Goal: Task Accomplishment & Management: Complete application form

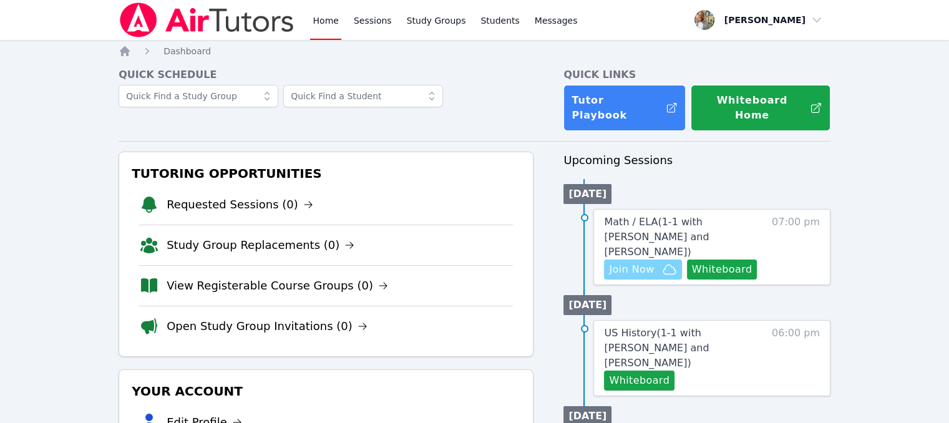
click at [651, 262] on span "Join Now" at bounding box center [631, 269] width 45 height 15
click at [688, 216] on span "Math / ELA ( 1-1 with [PERSON_NAME] and [PERSON_NAME] )" at bounding box center [656, 237] width 105 height 42
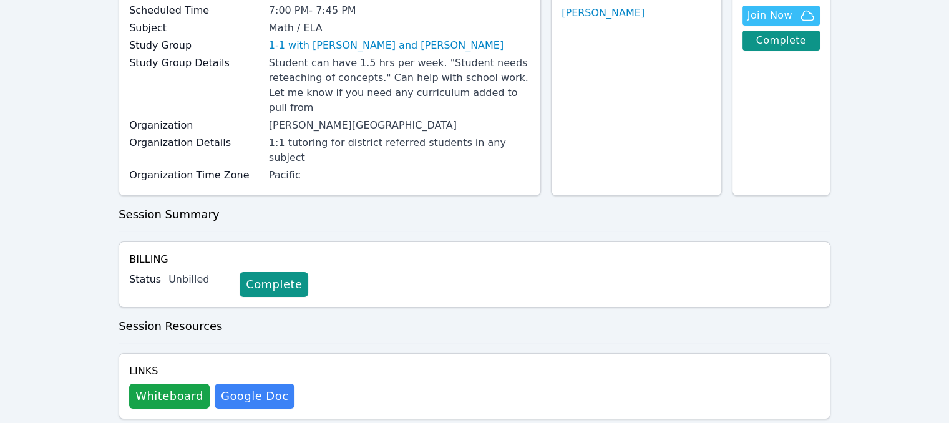
scroll to position [18, 0]
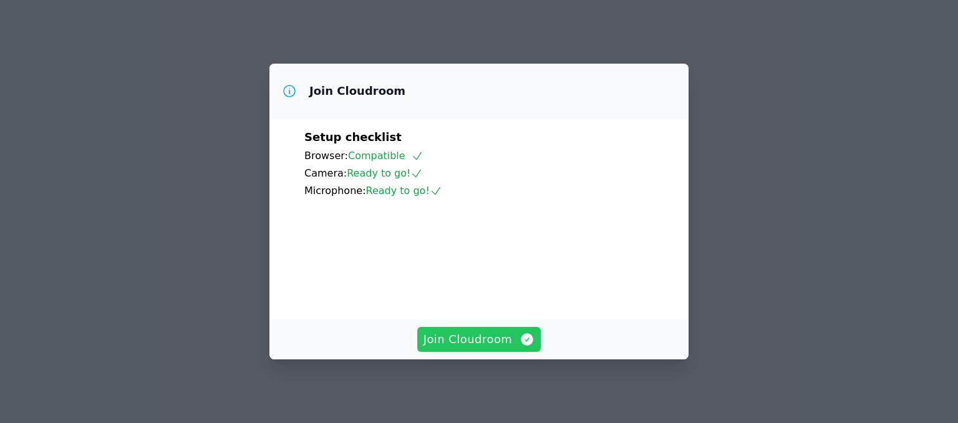
click at [504, 339] on span "Join Cloudroom" at bounding box center [480, 339] width 112 height 17
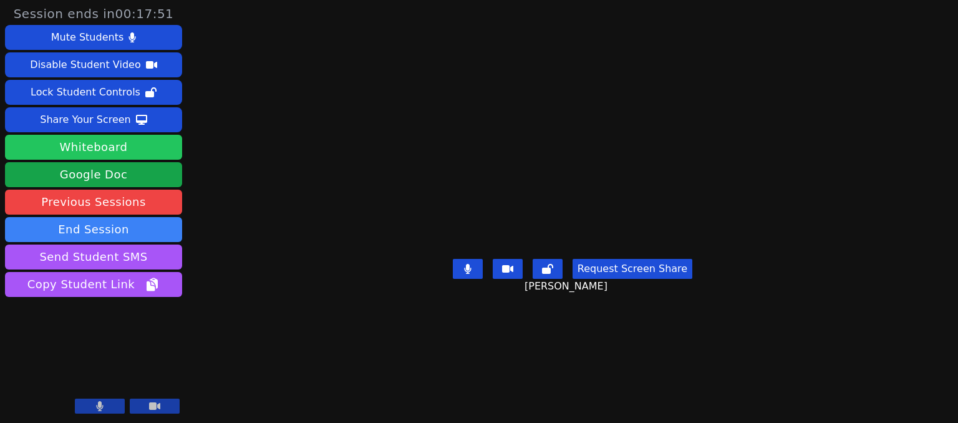
click at [166, 148] on button "Whiteboard" at bounding box center [93, 147] width 177 height 25
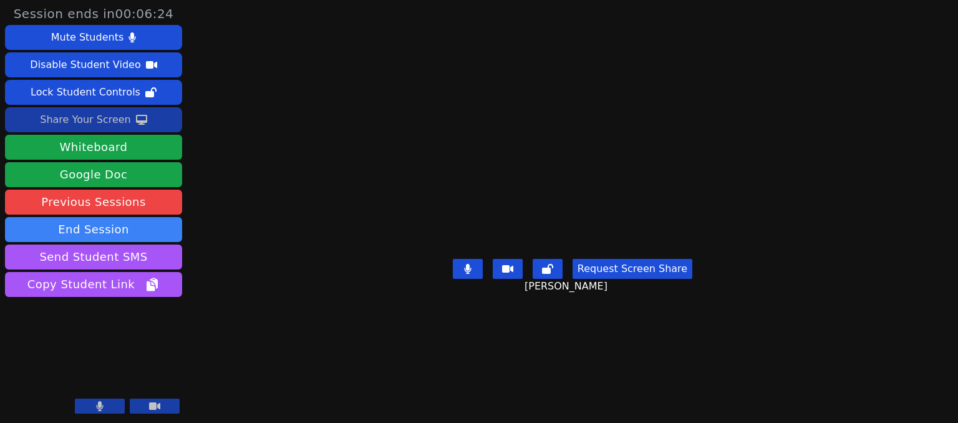
click at [145, 123] on button "Share Your Screen" at bounding box center [93, 119] width 177 height 25
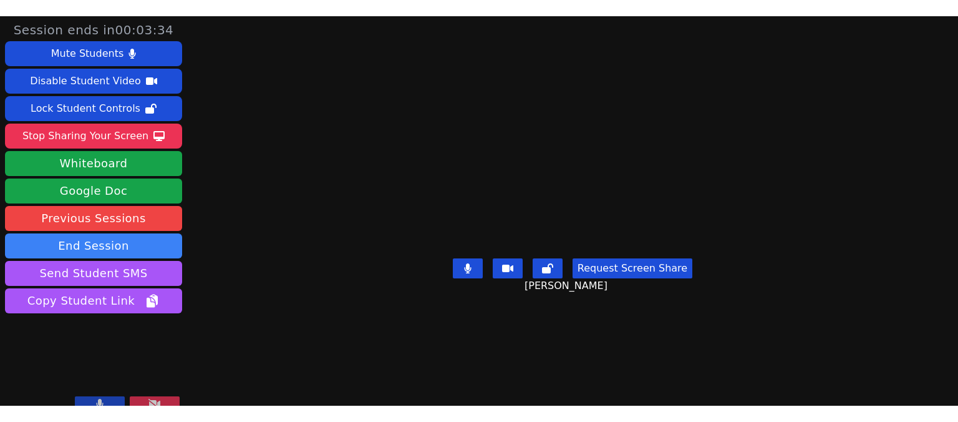
scroll to position [3, 0]
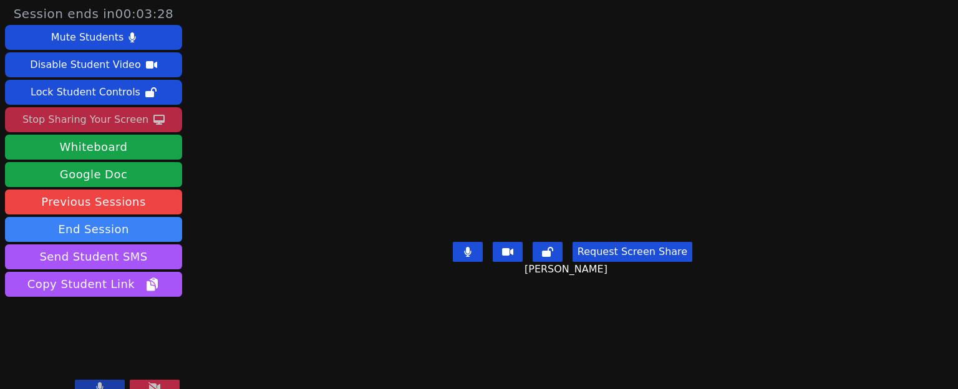
click at [168, 117] on button "Stop Sharing Your Screen" at bounding box center [93, 119] width 177 height 25
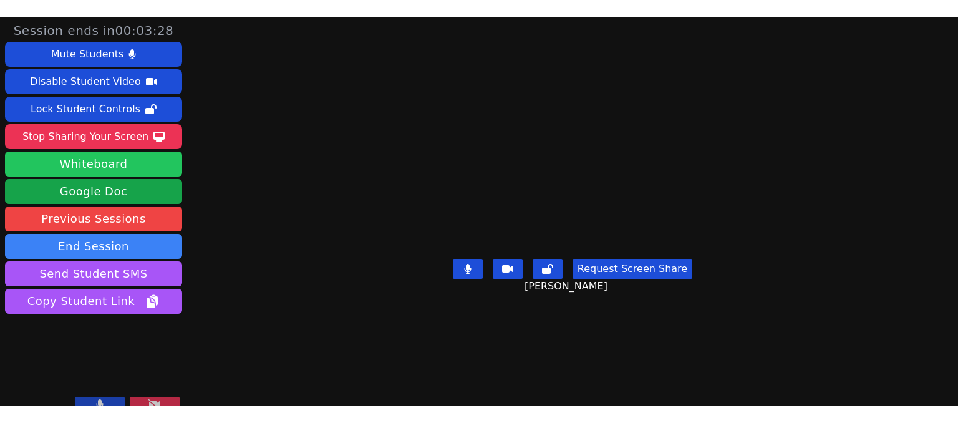
scroll to position [0, 0]
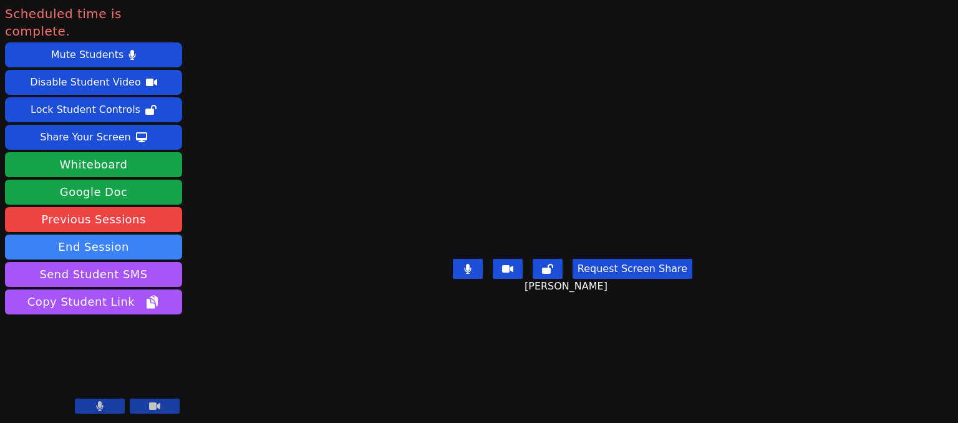
drag, startPoint x: 916, startPoint y: 331, endPoint x: 937, endPoint y: -87, distance: 417.9
click at [937, 0] on html "Scheduled time is complete. Mute Students Disable Student Video Lock Student Co…" at bounding box center [479, 211] width 958 height 423
click at [142, 235] on button "End Session" at bounding box center [93, 247] width 177 height 25
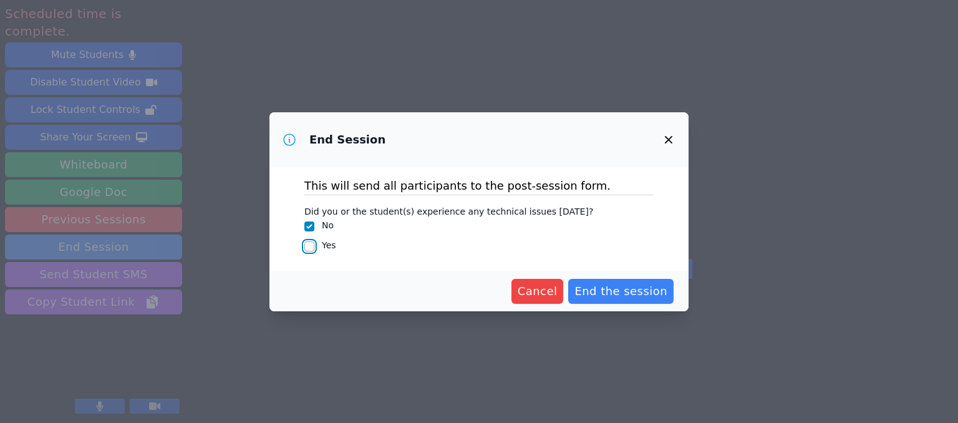
click at [308, 248] on input "Yes" at bounding box center [309, 246] width 10 height 10
checkbox input "true"
checkbox input "false"
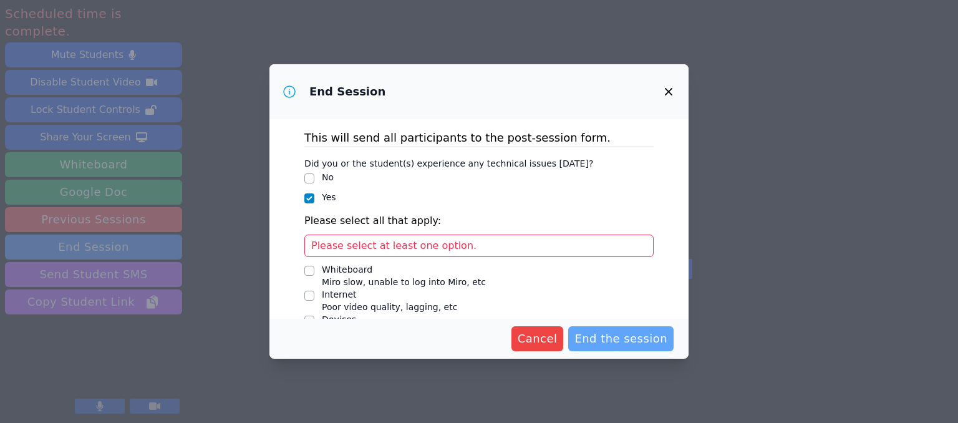
click at [656, 330] on span "End the session" at bounding box center [621, 338] width 93 height 17
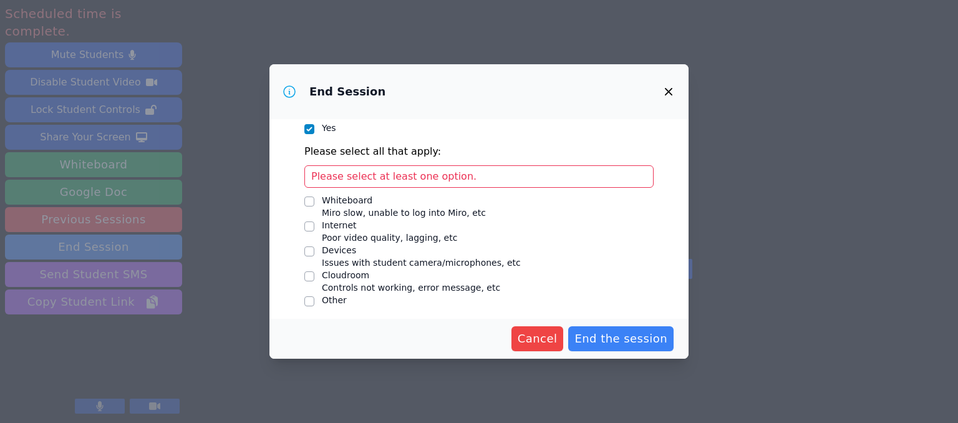
scroll to position [73, 0]
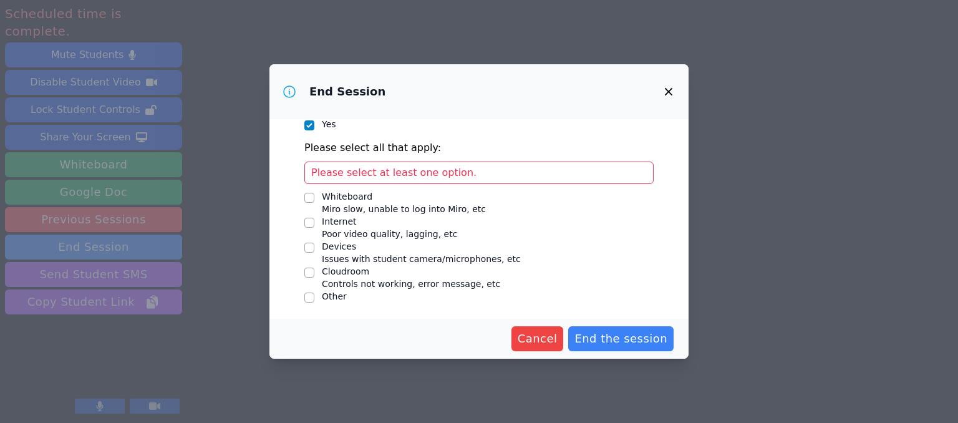
click at [311, 291] on div at bounding box center [309, 297] width 10 height 15
click at [311, 295] on input "Other" at bounding box center [309, 298] width 10 height 10
checkbox input "true"
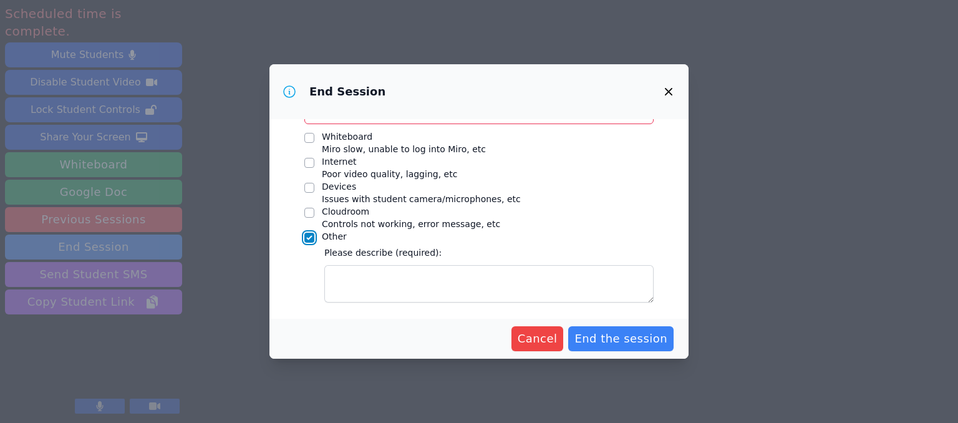
scroll to position [132, 0]
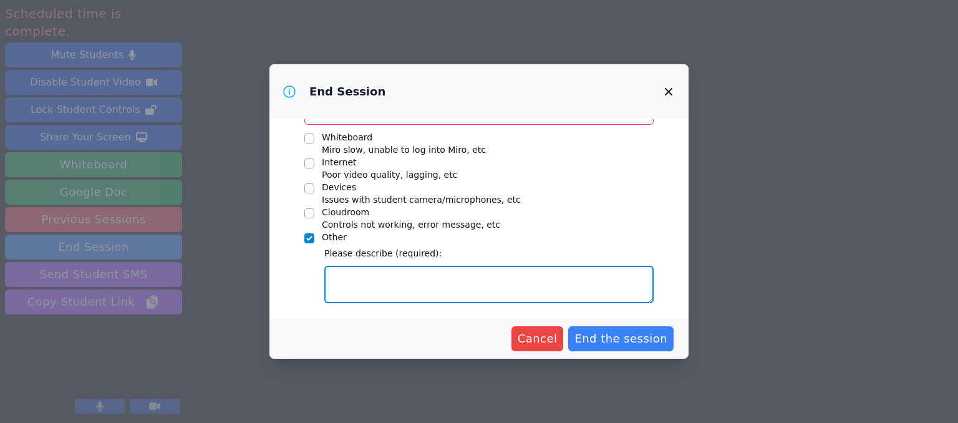
click at [449, 284] on textarea "Other" at bounding box center [488, 284] width 329 height 37
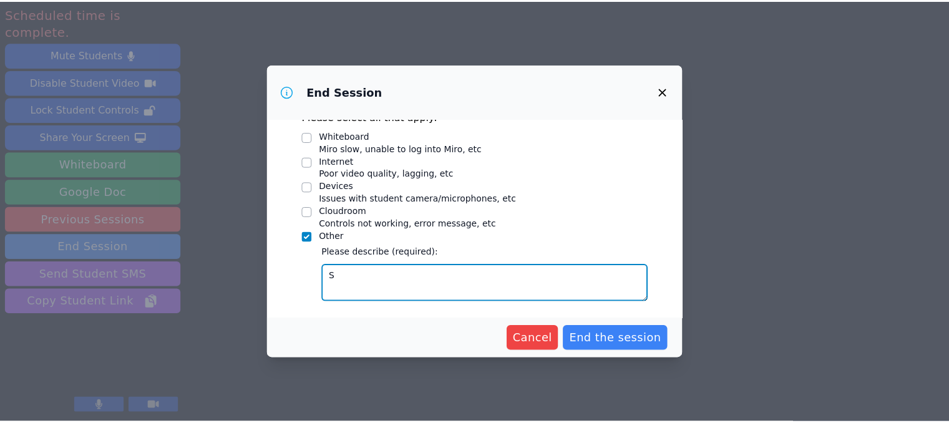
scroll to position [103, 0]
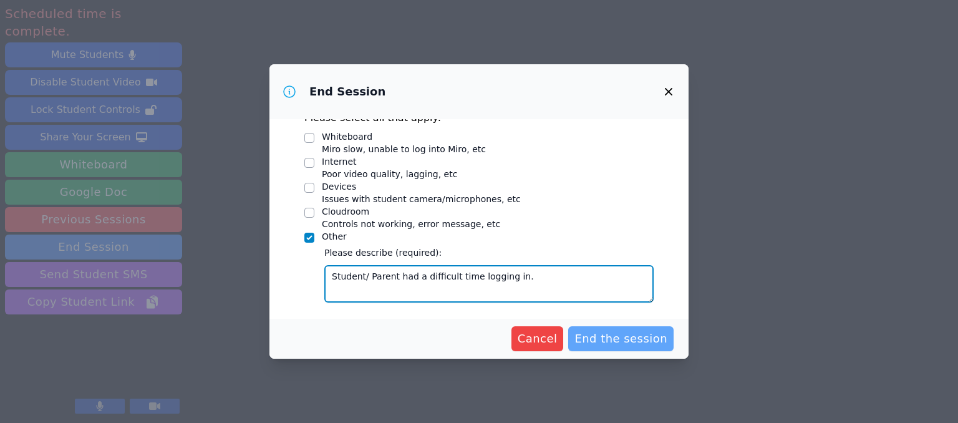
type textarea "Student/ Parent had a difficult time logging in."
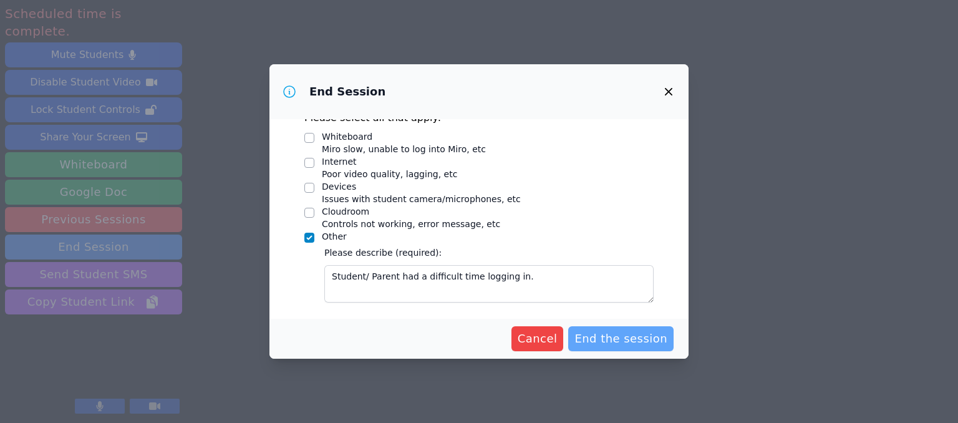
click at [619, 335] on span "End the session" at bounding box center [621, 338] width 93 height 17
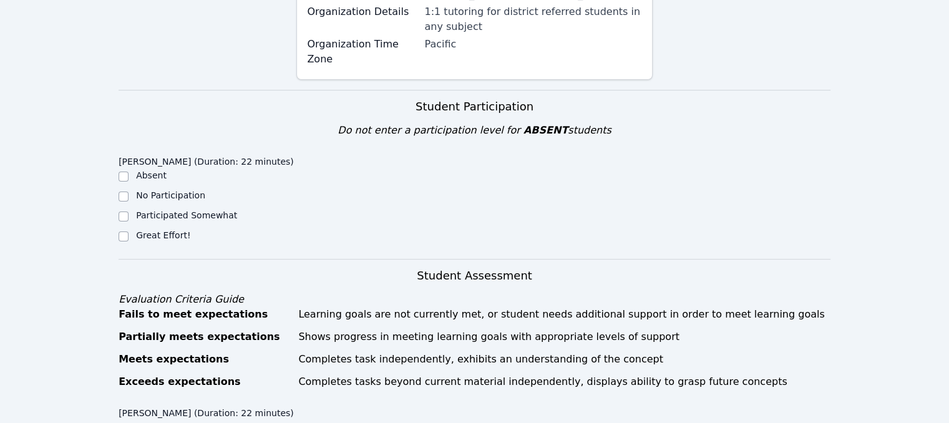
scroll to position [316, 0]
click at [125, 232] on input "Great Effort!" at bounding box center [124, 237] width 10 height 10
checkbox input "true"
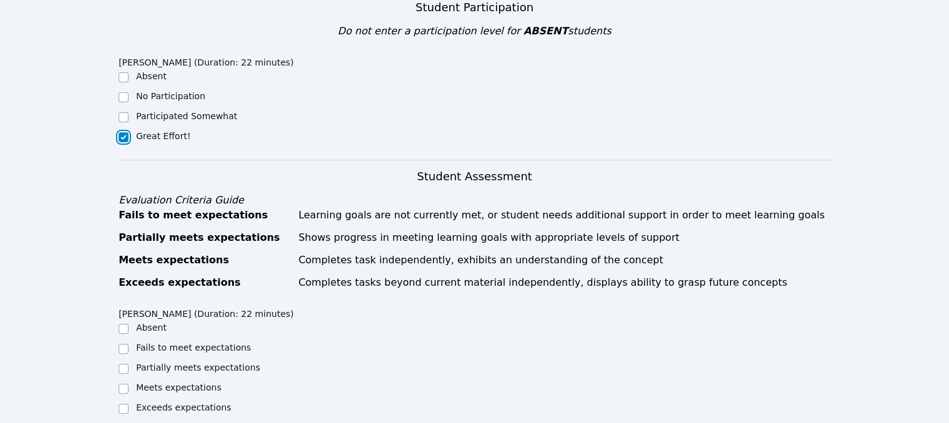
scroll to position [484, 0]
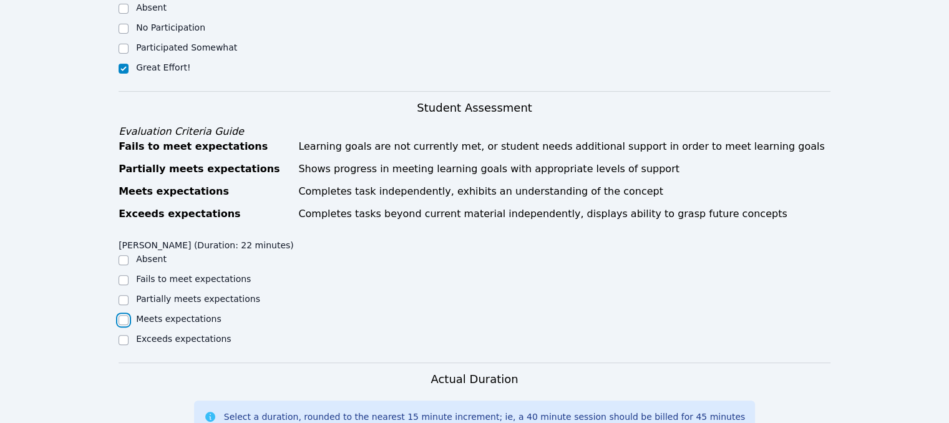
click at [121, 315] on input "Meets expectations" at bounding box center [124, 320] width 10 height 10
checkbox input "true"
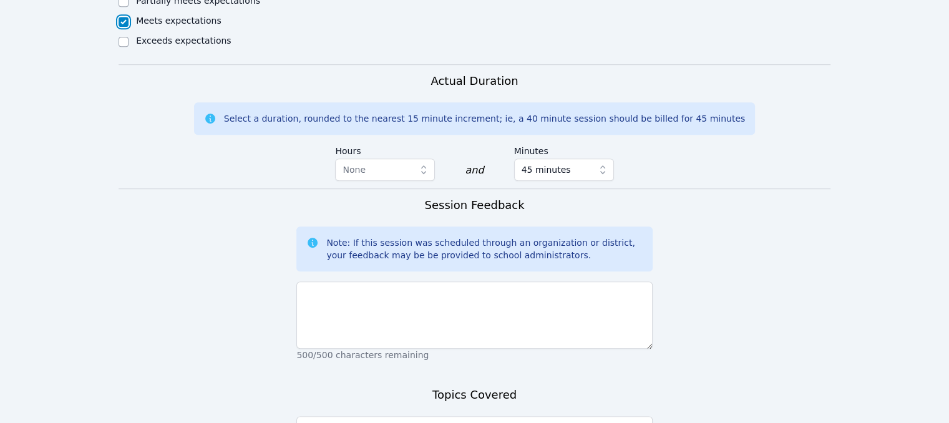
scroll to position [834, 0]
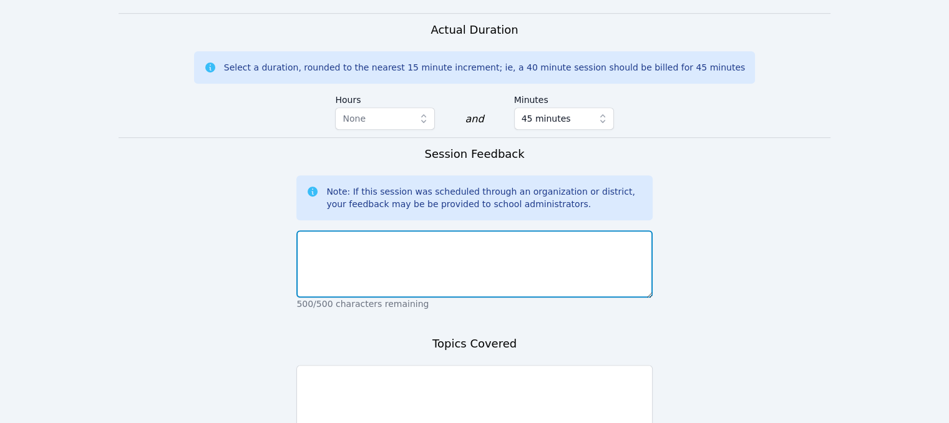
click at [486, 230] on textarea at bounding box center [474, 263] width 356 height 67
type textarea "Matteo had a difficult time logging into the session, but once he got in he was…"
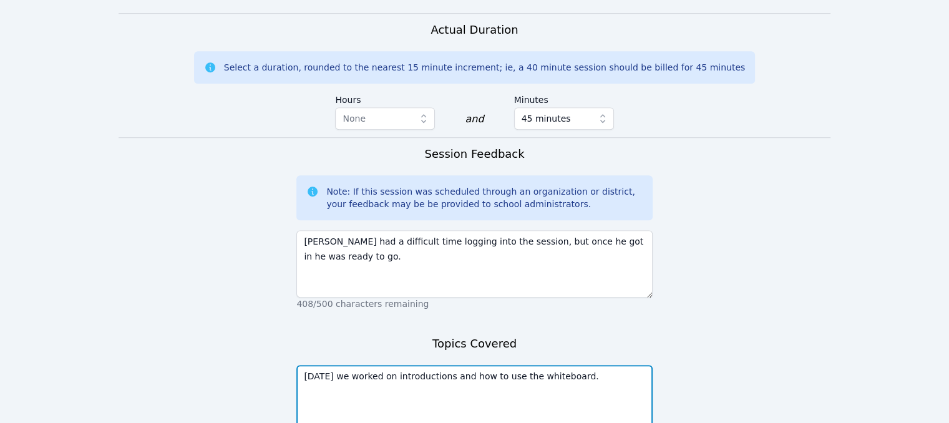
scroll to position [913, 0]
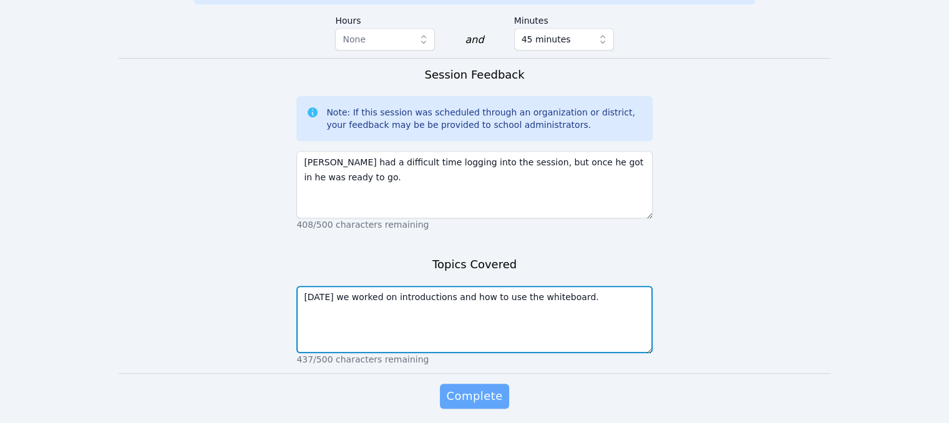
type textarea "Today we worked on introductions and how to use the whiteboard."
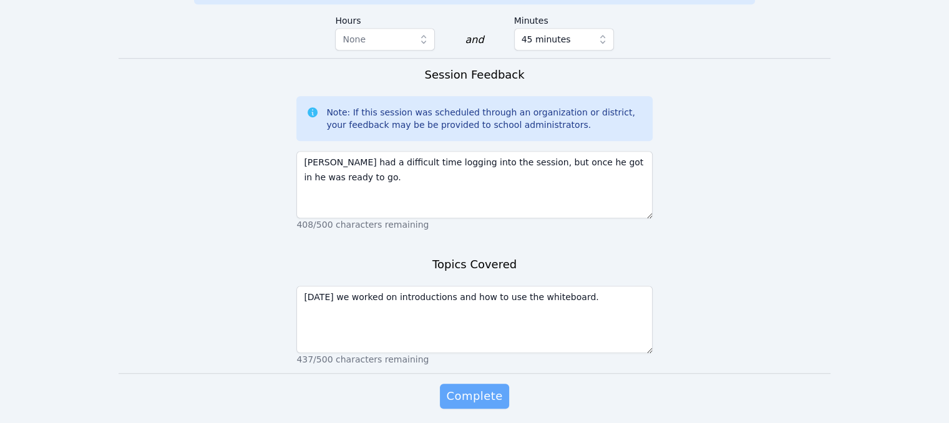
click at [482, 387] on span "Complete" at bounding box center [474, 395] width 56 height 17
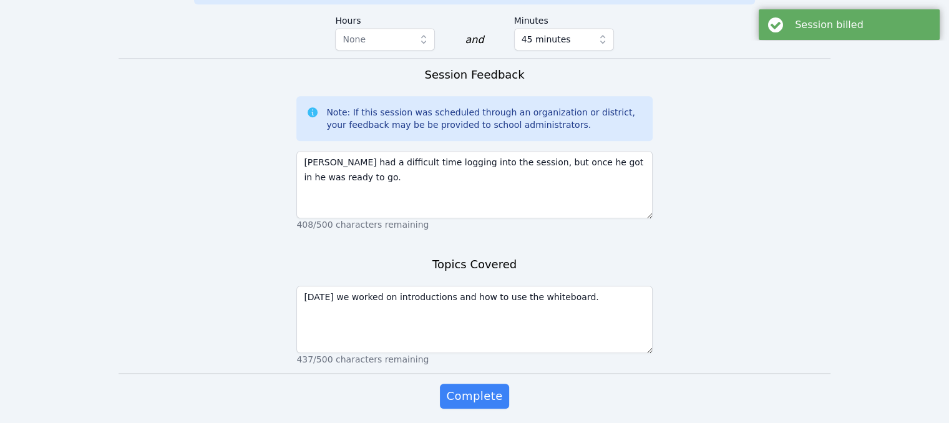
scroll to position [0, 0]
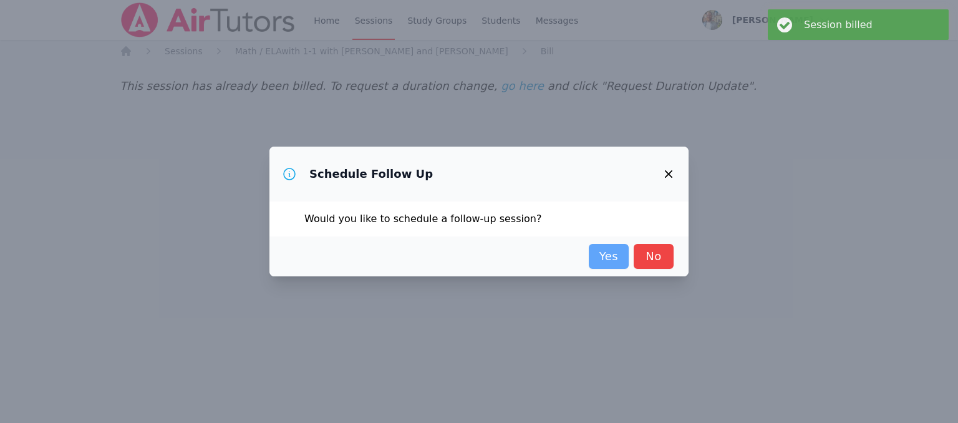
click at [611, 253] on link "Yes" at bounding box center [609, 256] width 40 height 25
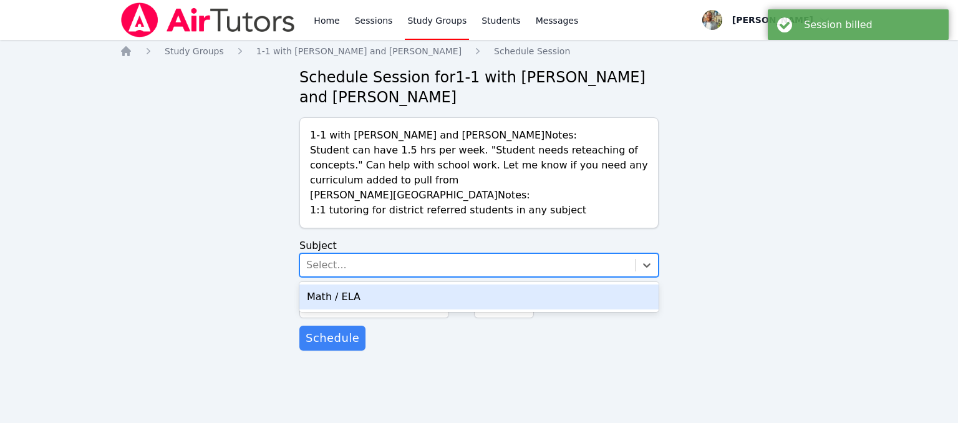
click at [610, 268] on div "Select..." at bounding box center [467, 265] width 335 height 22
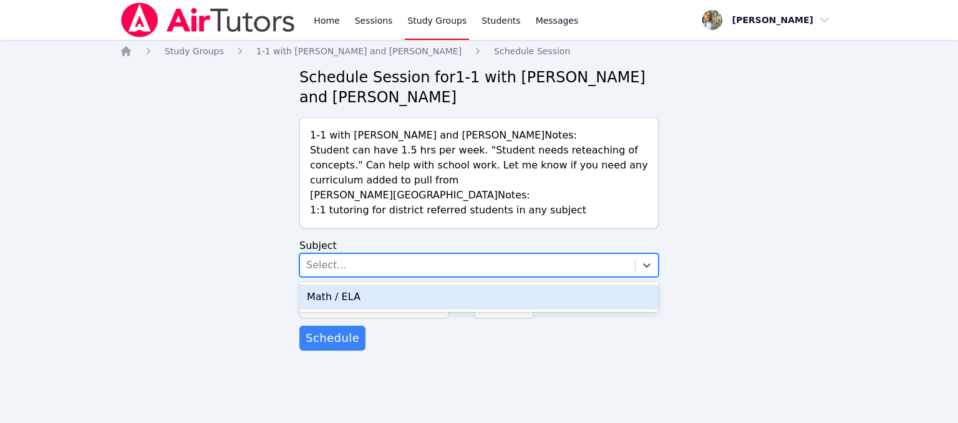
click at [484, 299] on div "Math / ELA" at bounding box center [478, 296] width 359 height 25
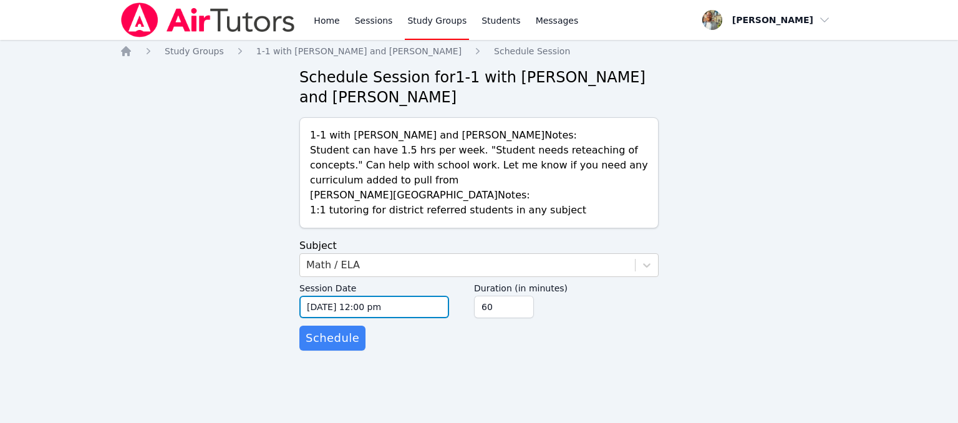
click at [417, 305] on input "10/06/2025 12:00 pm" at bounding box center [374, 307] width 150 height 22
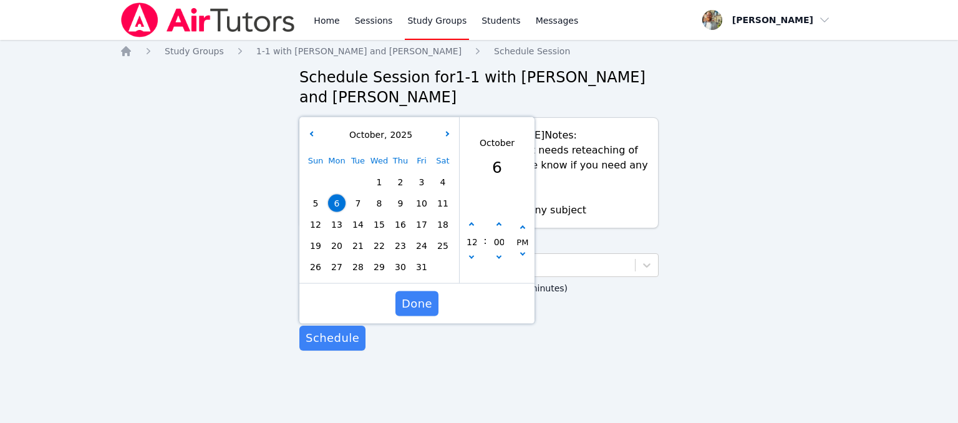
click at [396, 207] on span "9" at bounding box center [400, 203] width 17 height 17
click at [467, 225] on button "button" at bounding box center [471, 225] width 12 height 12
type input "10/09/2025 01:00 pm"
type input "01"
click at [467, 225] on button "button" at bounding box center [471, 225] width 12 height 12
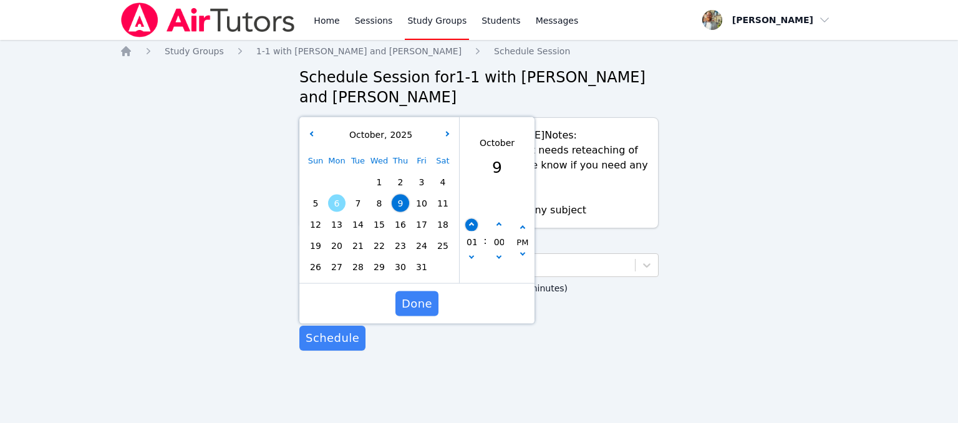
type input "10/09/2025 02:00 pm"
type input "02"
click at [467, 225] on button "button" at bounding box center [471, 225] width 12 height 12
type input "10/09/2025 03:00 pm"
type input "03"
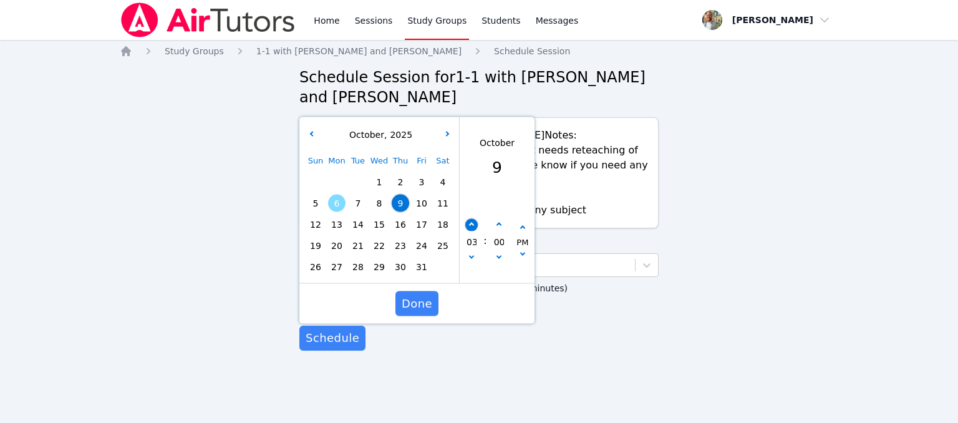
click at [467, 225] on button "button" at bounding box center [471, 225] width 12 height 12
type input "10/09/2025 04:00 pm"
type input "04"
click at [467, 225] on button "button" at bounding box center [471, 225] width 12 height 12
type input "10/09/2025 05:00 pm"
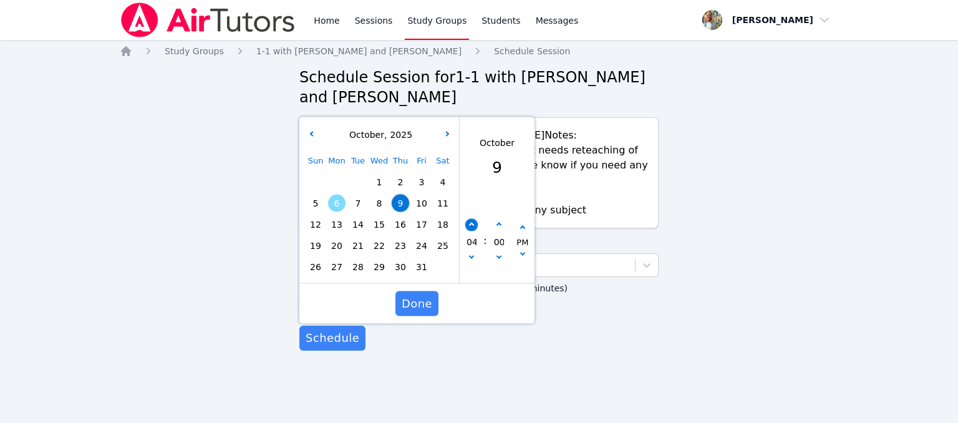
type input "05"
click at [467, 225] on button "button" at bounding box center [471, 225] width 12 height 12
type input "10/09/2025 06:00 pm"
type input "06"
click at [467, 225] on button "button" at bounding box center [471, 225] width 12 height 12
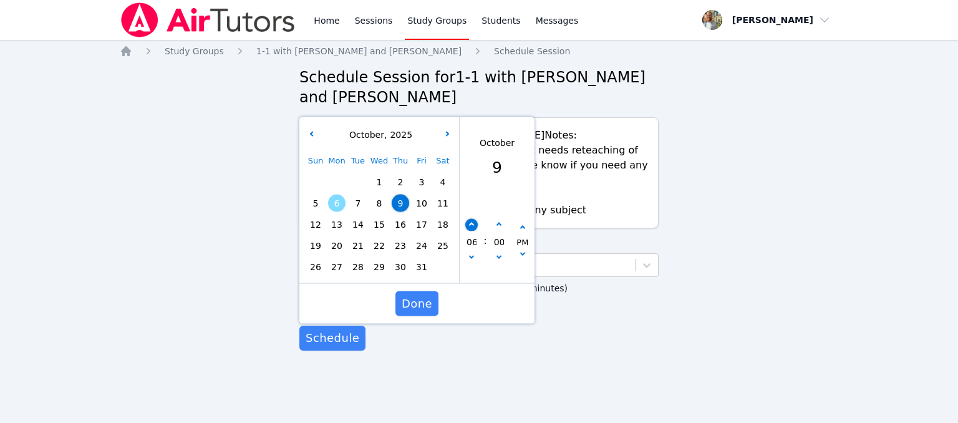
type input "10/09/2025 07:00 pm"
type input "07"
click at [421, 306] on span "Done" at bounding box center [417, 303] width 31 height 17
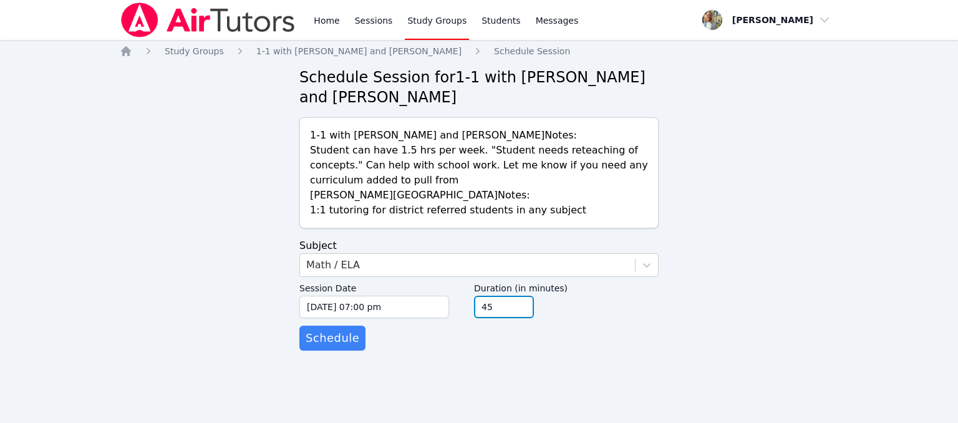
type input "45"
click at [519, 310] on input "45" at bounding box center [504, 307] width 60 height 22
click at [336, 344] on span "Schedule" at bounding box center [333, 337] width 54 height 17
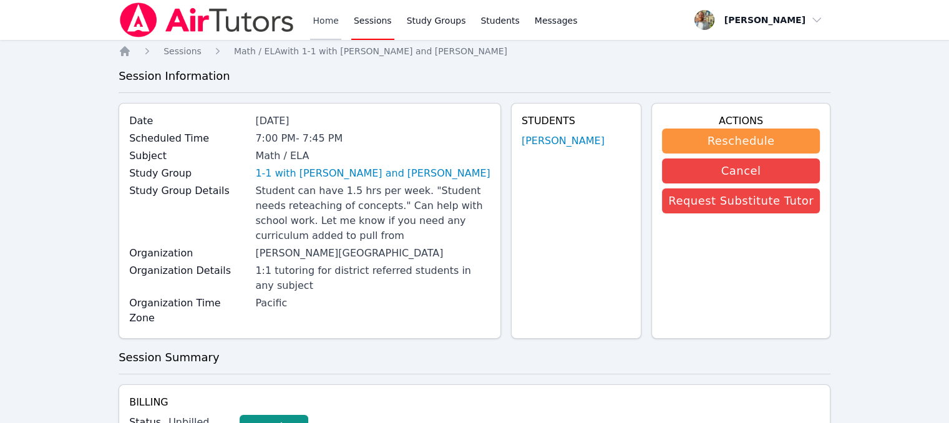
click at [323, 21] on link "Home" at bounding box center [325, 20] width 31 height 40
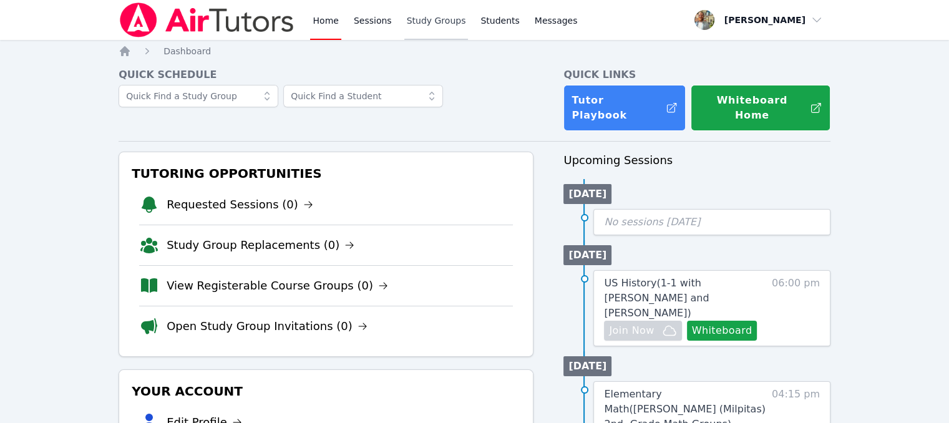
click at [442, 28] on link "Study Groups" at bounding box center [436, 20] width 64 height 40
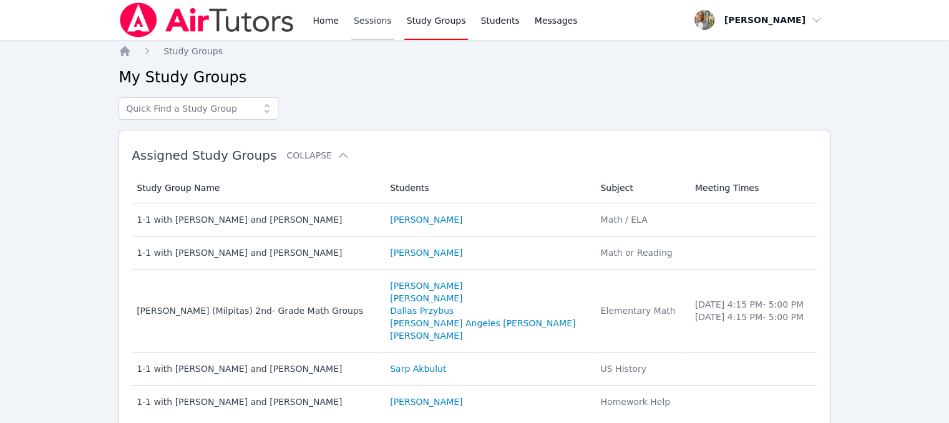
click at [357, 25] on link "Sessions" at bounding box center [372, 20] width 43 height 40
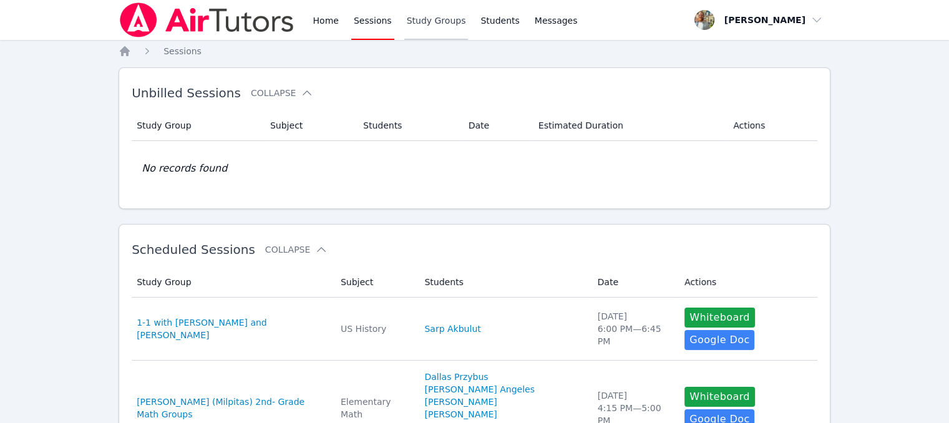
click at [414, 26] on link "Study Groups" at bounding box center [436, 20] width 64 height 40
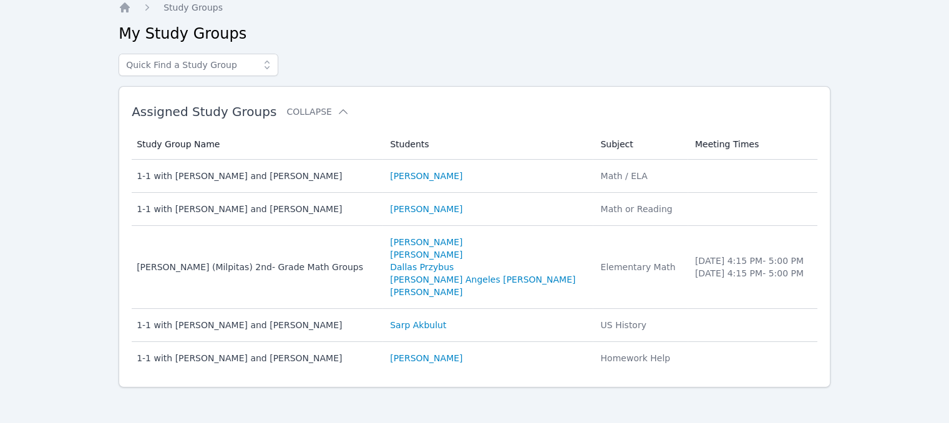
scroll to position [47, 0]
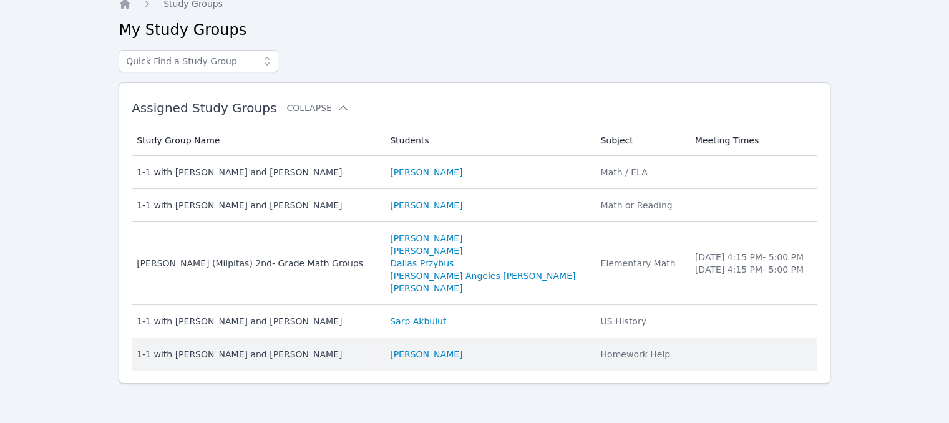
click at [275, 355] on div "1-1 with Tor Sanberg and Tyler Baker" at bounding box center [256, 354] width 238 height 12
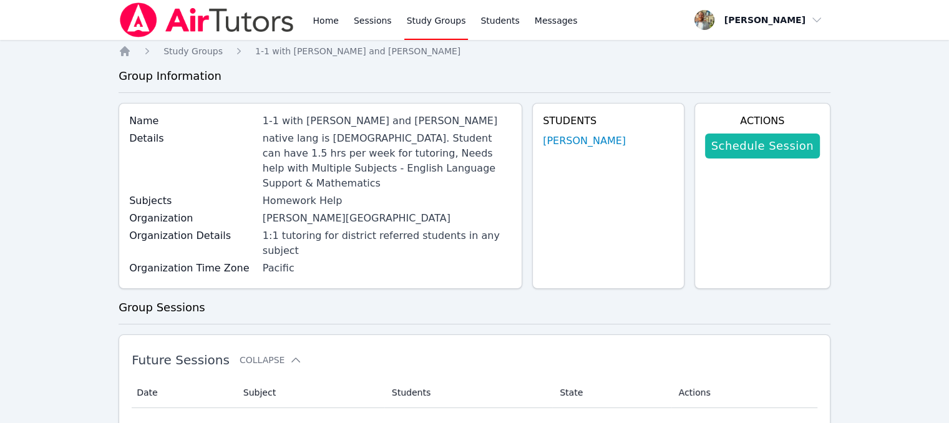
click at [764, 143] on link "Schedule Session" at bounding box center [762, 146] width 115 height 25
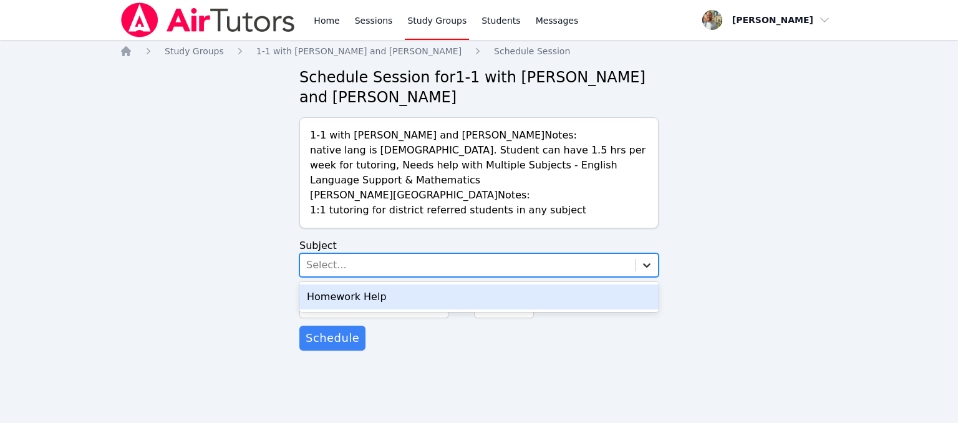
click at [654, 254] on div at bounding box center [647, 265] width 22 height 22
click at [552, 284] on div "Homework Help" at bounding box center [478, 296] width 359 height 25
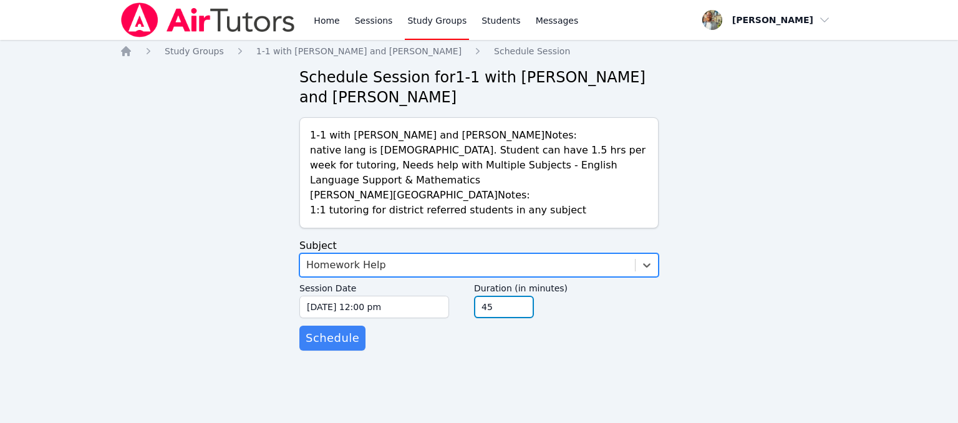
type input "45"
click at [524, 296] on input "45" at bounding box center [504, 307] width 60 height 22
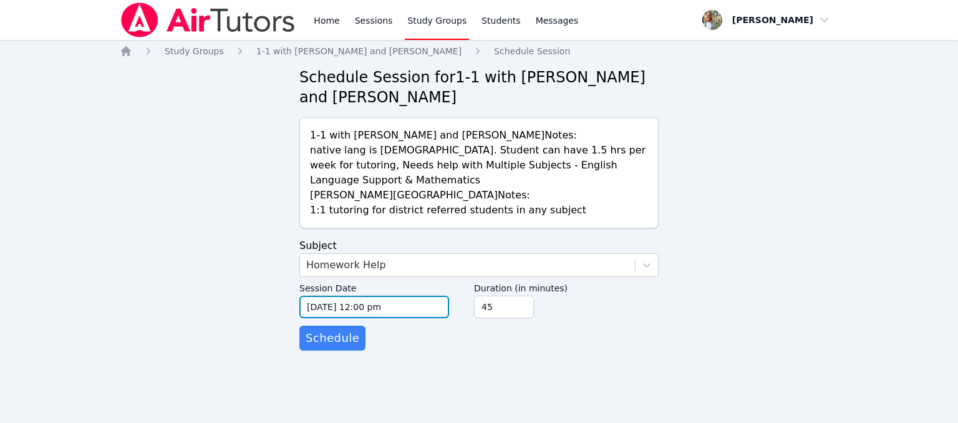
click at [385, 296] on input "10/06/2025 12:00 pm" at bounding box center [374, 307] width 150 height 22
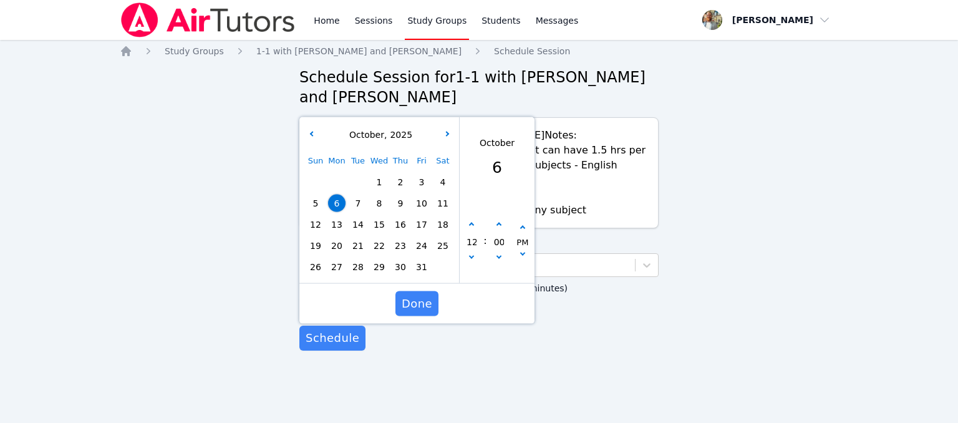
click at [357, 195] on span "7" at bounding box center [357, 203] width 17 height 17
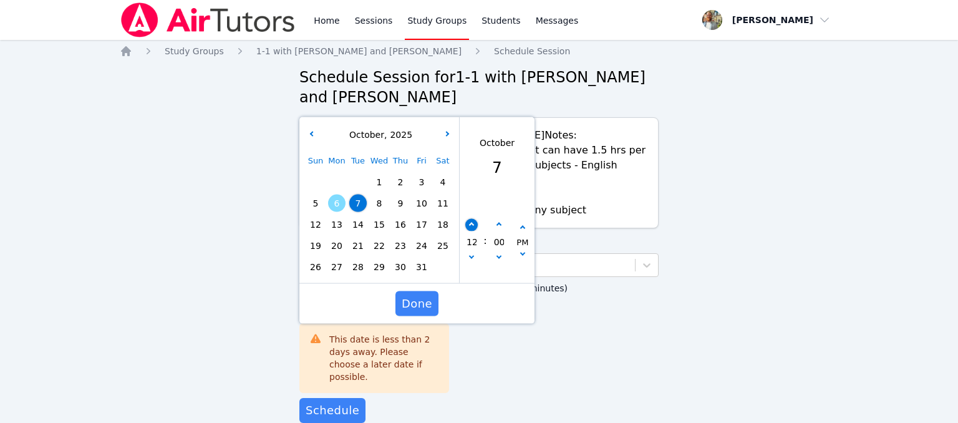
click at [472, 219] on button "button" at bounding box center [471, 225] width 12 height 12
type input "10/07/2025 01:00 pm"
type input "01"
click at [472, 219] on button "button" at bounding box center [471, 225] width 12 height 12
type input "10/07/2025 02:00 pm"
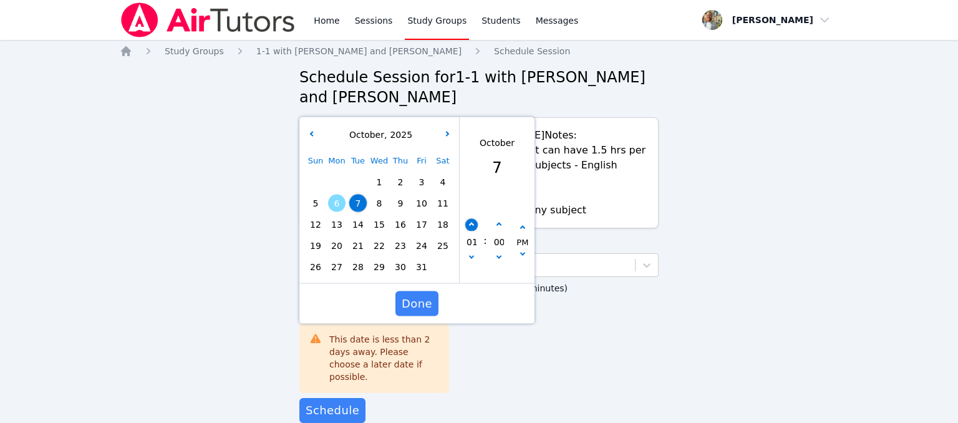
type input "02"
click at [472, 219] on button "button" at bounding box center [471, 225] width 12 height 12
type input "10/07/2025 03:00 pm"
type input "03"
click at [472, 219] on button "button" at bounding box center [471, 225] width 12 height 12
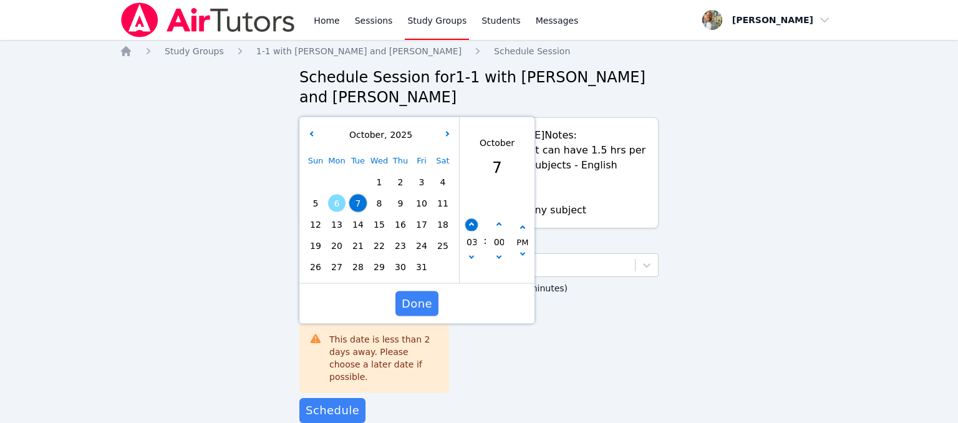
type input "10/07/2025 04:00 pm"
type input "04"
click at [472, 219] on button "button" at bounding box center [471, 225] width 12 height 12
type input "10/07/2025 05:00 pm"
type input "05"
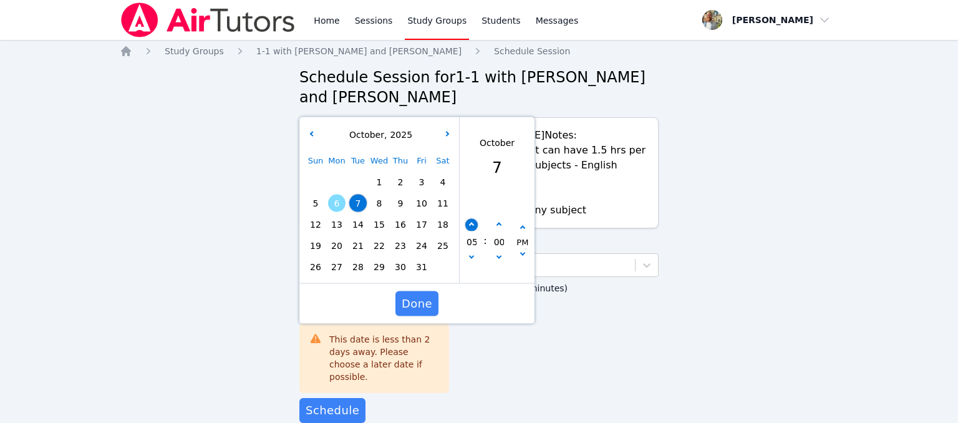
click at [472, 223] on icon "button" at bounding box center [471, 225] width 5 height 5
type input "10/07/2025 06:00 pm"
type input "06"
click at [472, 223] on icon "button" at bounding box center [471, 225] width 5 height 5
type input "10/07/2025 07:00 pm"
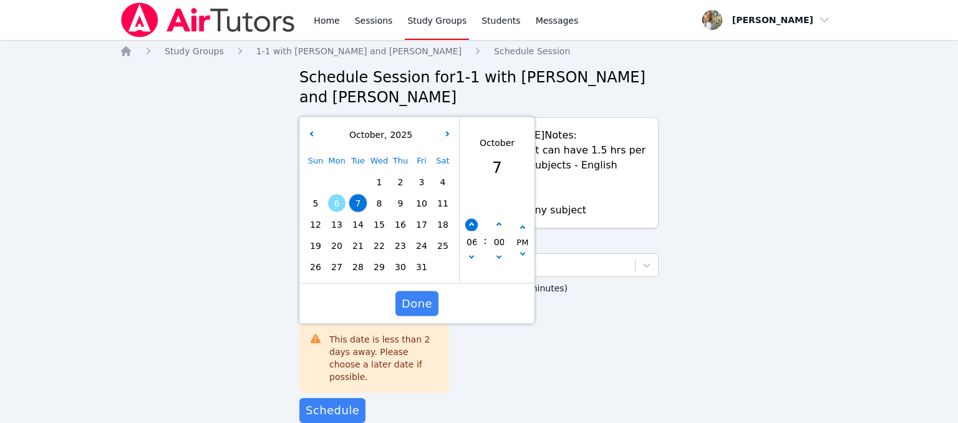
type input "07"
click at [423, 295] on span "Done" at bounding box center [417, 303] width 31 height 17
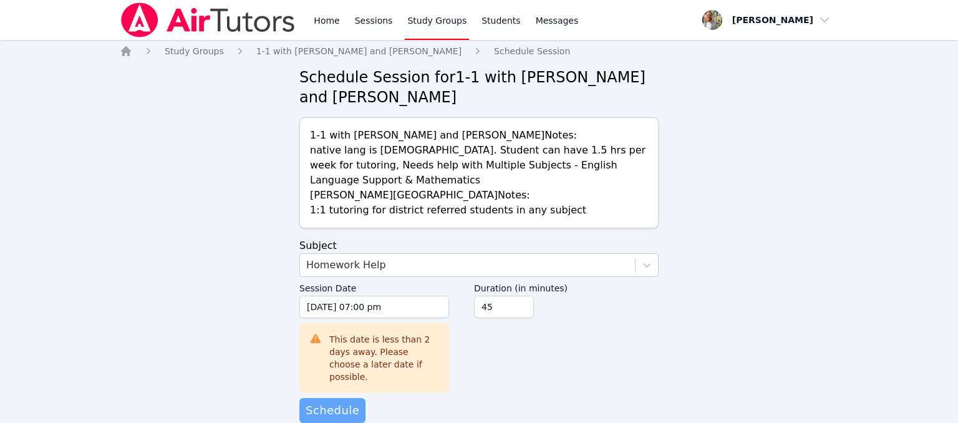
click at [347, 402] on span "Schedule" at bounding box center [333, 410] width 54 height 17
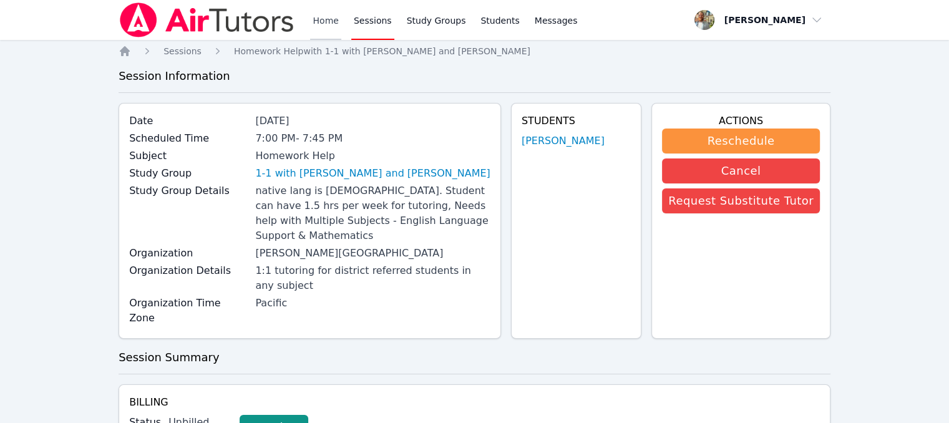
click at [330, 19] on link "Home" at bounding box center [325, 20] width 31 height 40
